Goal: Information Seeking & Learning: Learn about a topic

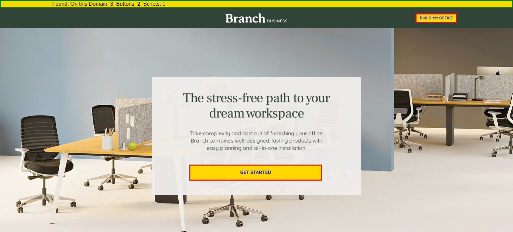
click at [269, 170] on span "GET STARTED" at bounding box center [255, 173] width 131 height 6
click at [433, 19] on span "BUILD MY OFFICE" at bounding box center [435, 18] width 39 height 5
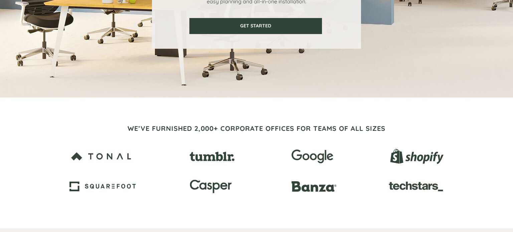
scroll to position [78, 0]
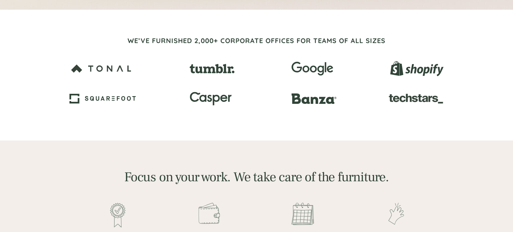
scroll to position [236, 0]
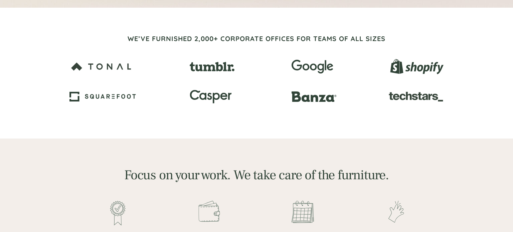
click at [218, 70] on img at bounding box center [212, 67] width 45 height 10
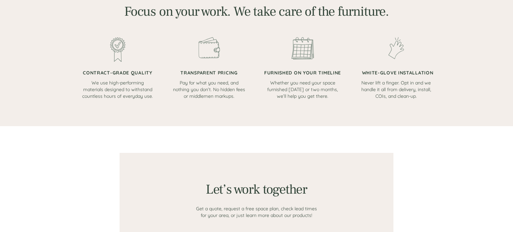
scroll to position [405, 0]
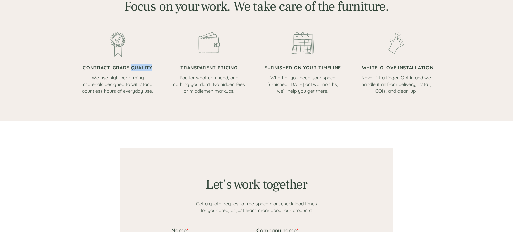
click at [61, 142] on div "The stress-free path to your dream workspace Take complexity and cost out of fu…" at bounding box center [256, 180] width 513 height 1154
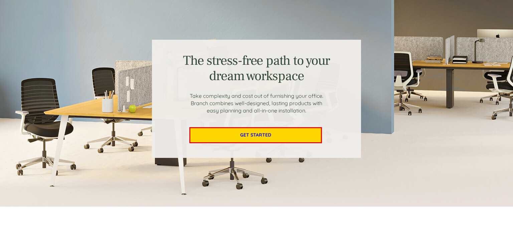
scroll to position [0, 0]
